Goal: Browse casually: Explore the website without a specific task or goal

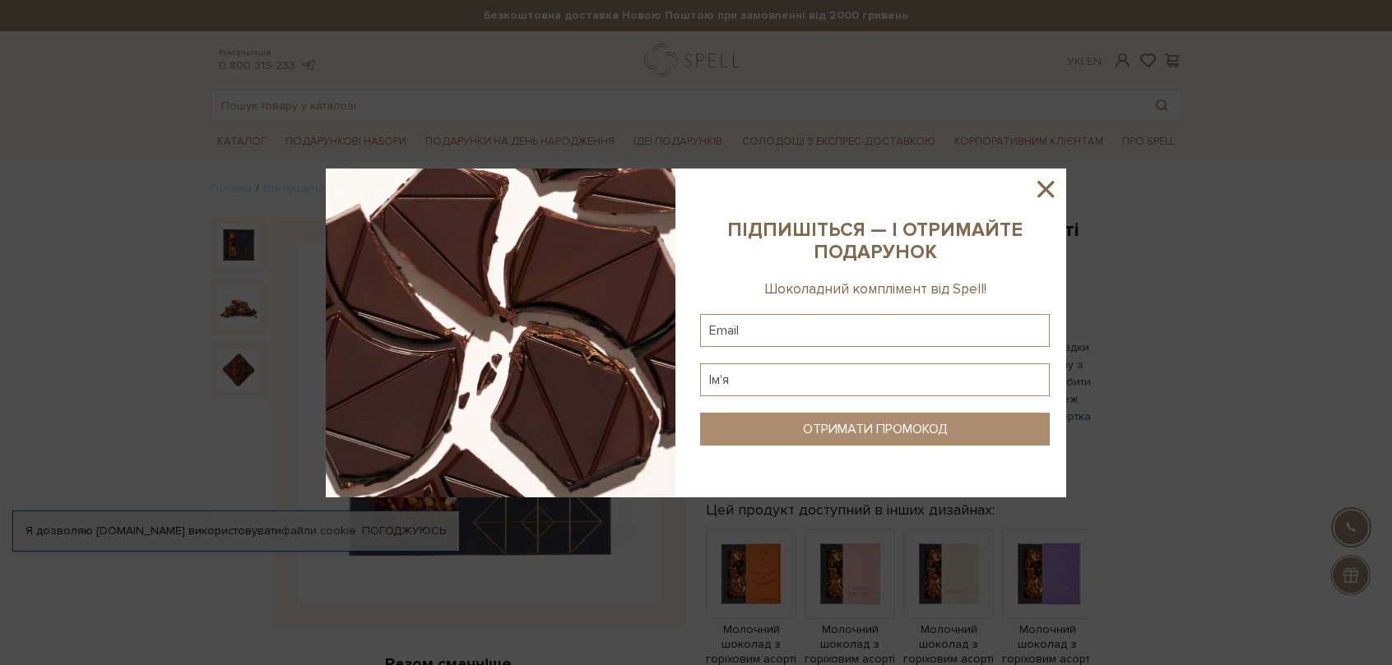
click at [1043, 192] on icon at bounding box center [1045, 189] width 16 height 16
